Goal: Transaction & Acquisition: Purchase product/service

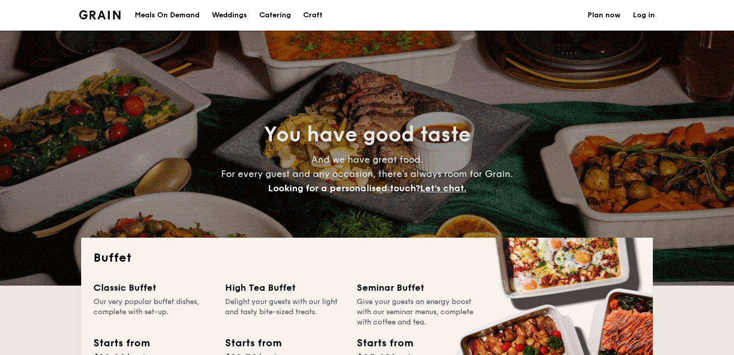
select select
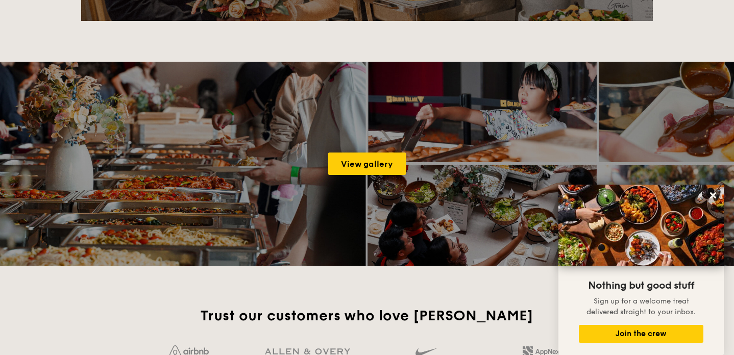
scroll to position [1510, 0]
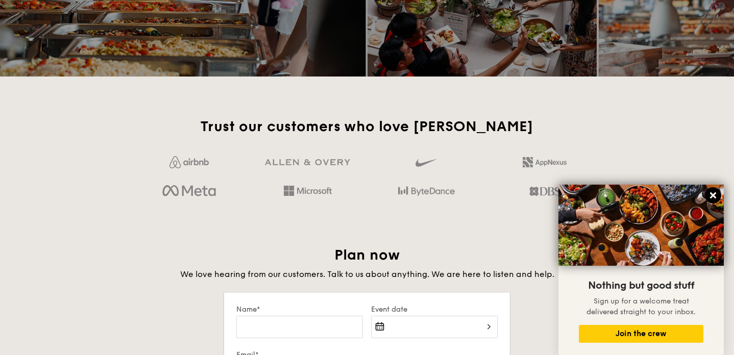
click at [710, 196] on icon at bounding box center [712, 195] width 9 height 9
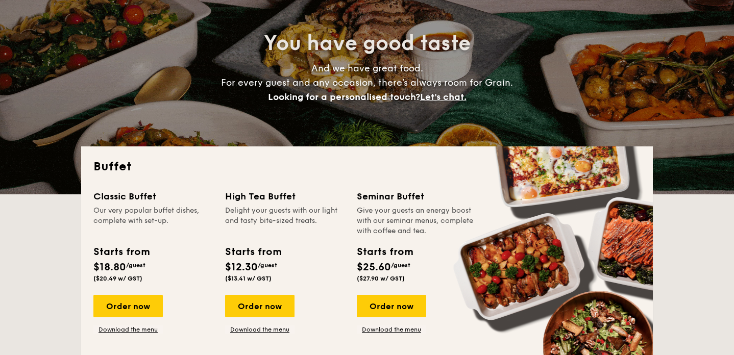
scroll to position [0, 0]
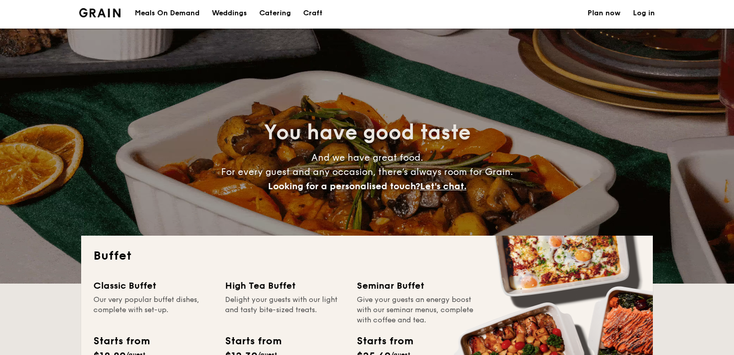
click at [455, 186] on span "Let's chat." at bounding box center [443, 186] width 46 height 11
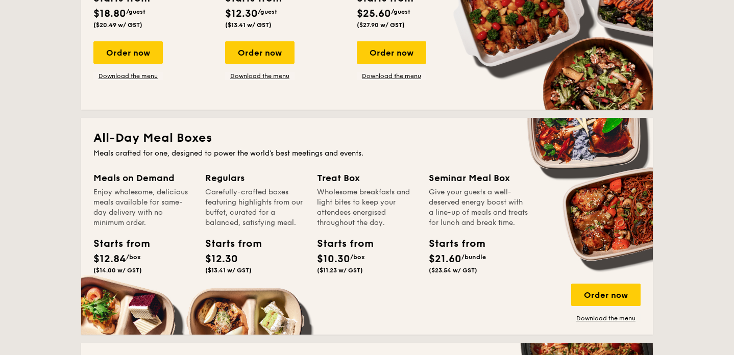
scroll to position [276, 0]
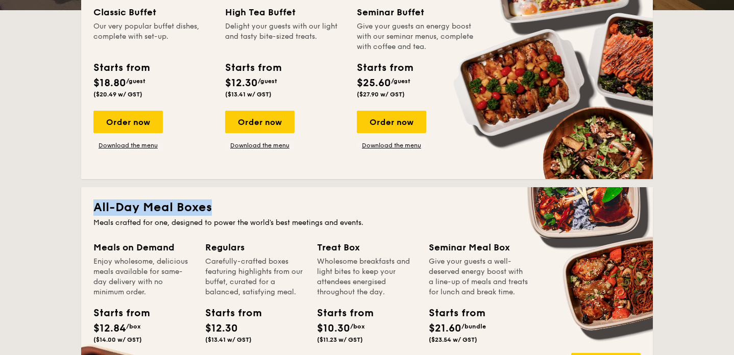
drag, startPoint x: 95, startPoint y: 208, endPoint x: 243, endPoint y: 203, distance: 147.6
click at [243, 203] on h2 "All-Day Meal Boxes" at bounding box center [366, 208] width 547 height 16
copy h2 "All-Day Meal Boxes"
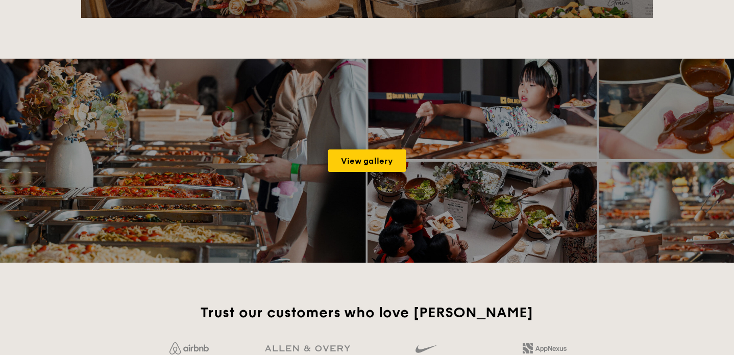
scroll to position [1373, 0]
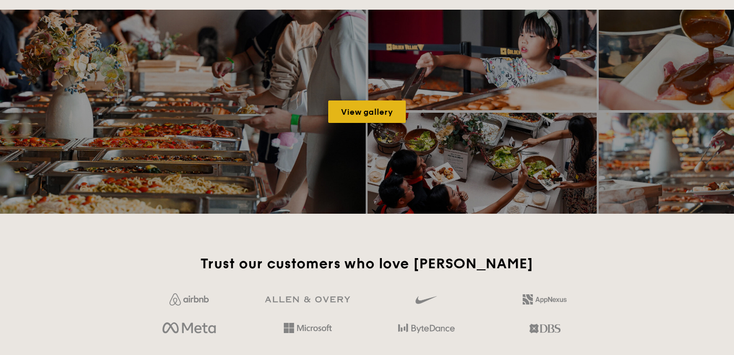
click at [383, 118] on link "View gallery" at bounding box center [367, 112] width 78 height 22
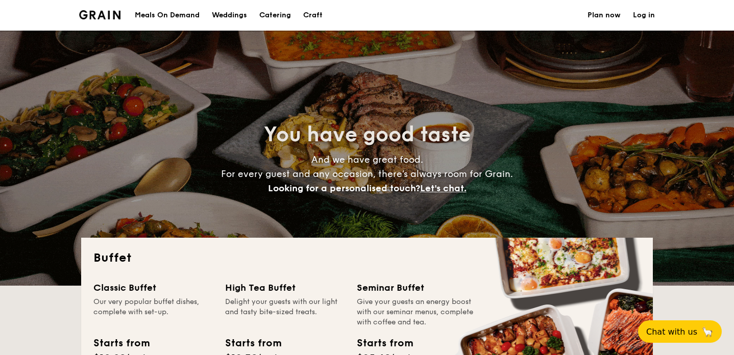
select select
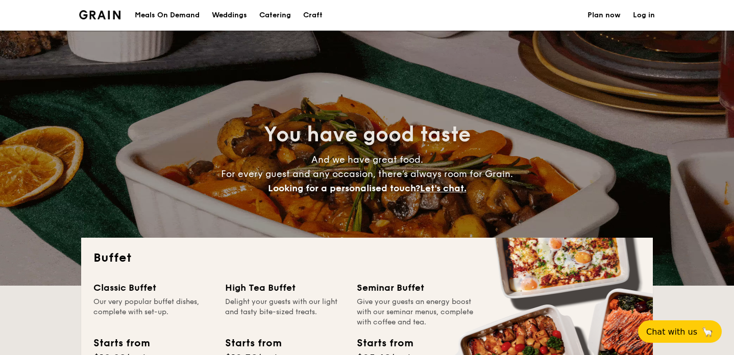
click at [192, 15] on div "Meals On Demand" at bounding box center [167, 15] width 65 height 31
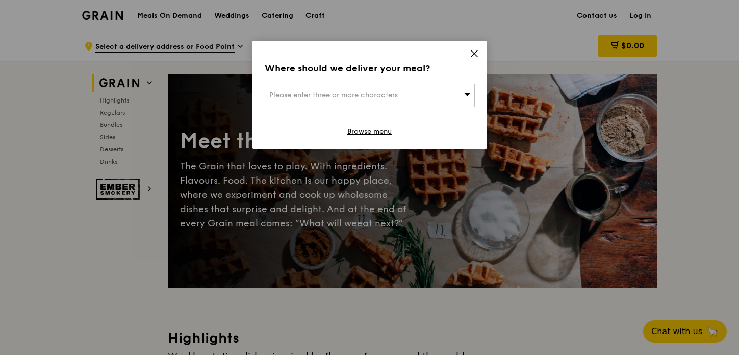
click at [475, 55] on icon at bounding box center [474, 53] width 9 height 9
